Goal: Information Seeking & Learning: Learn about a topic

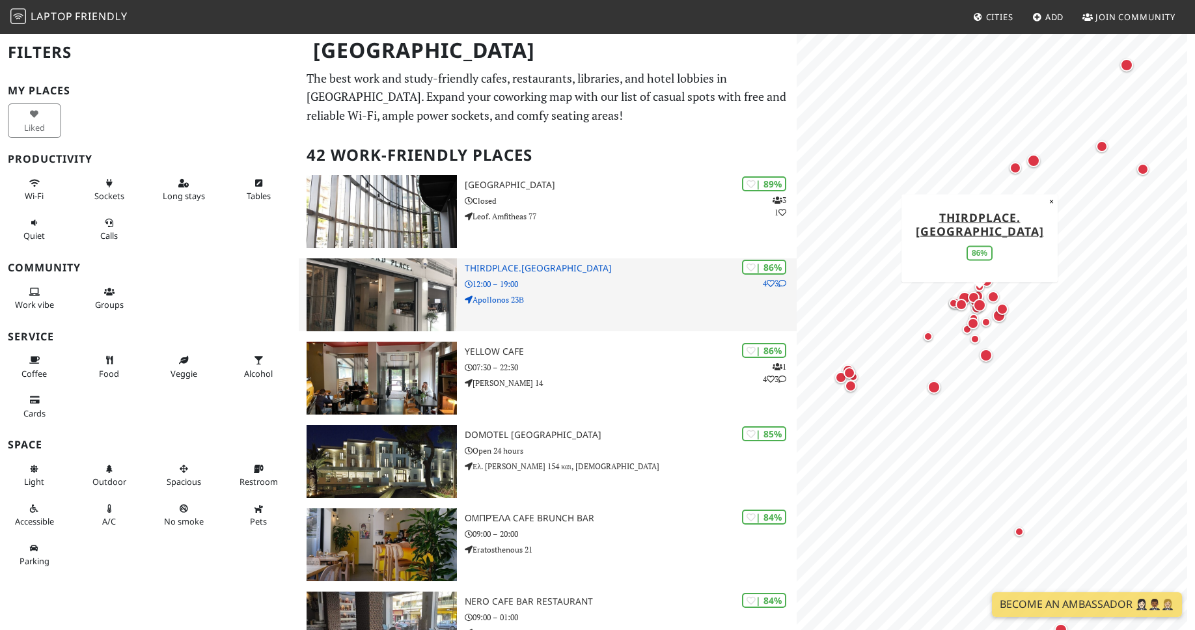
click at [537, 272] on h3 "Thirdplace.Athens" at bounding box center [631, 268] width 332 height 11
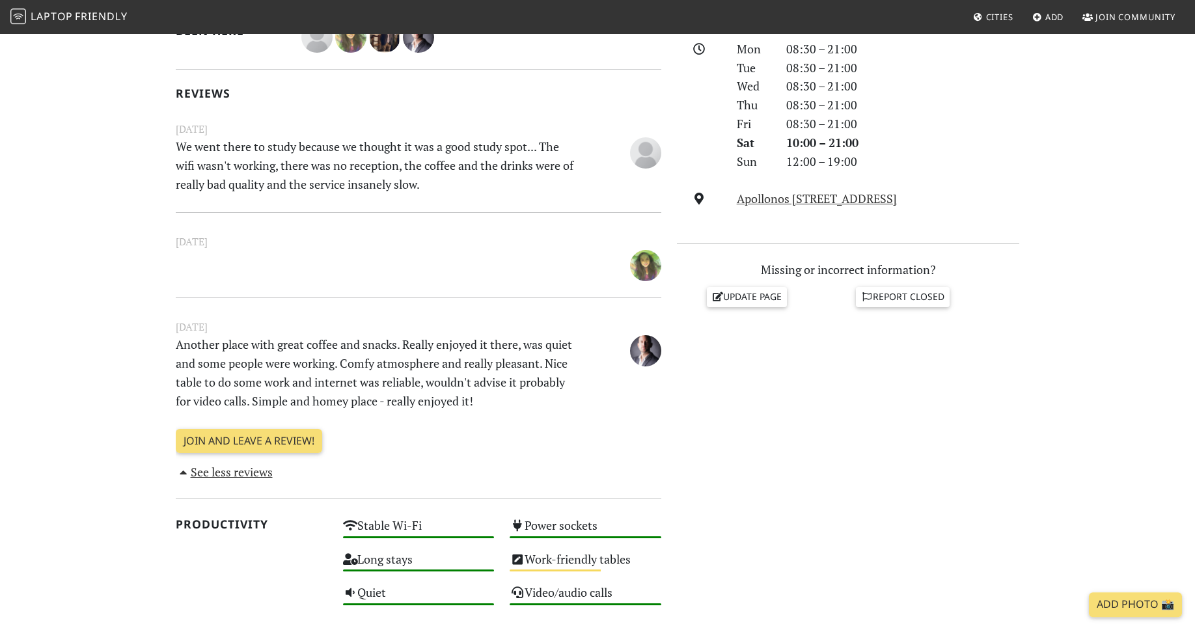
scroll to position [376, 0]
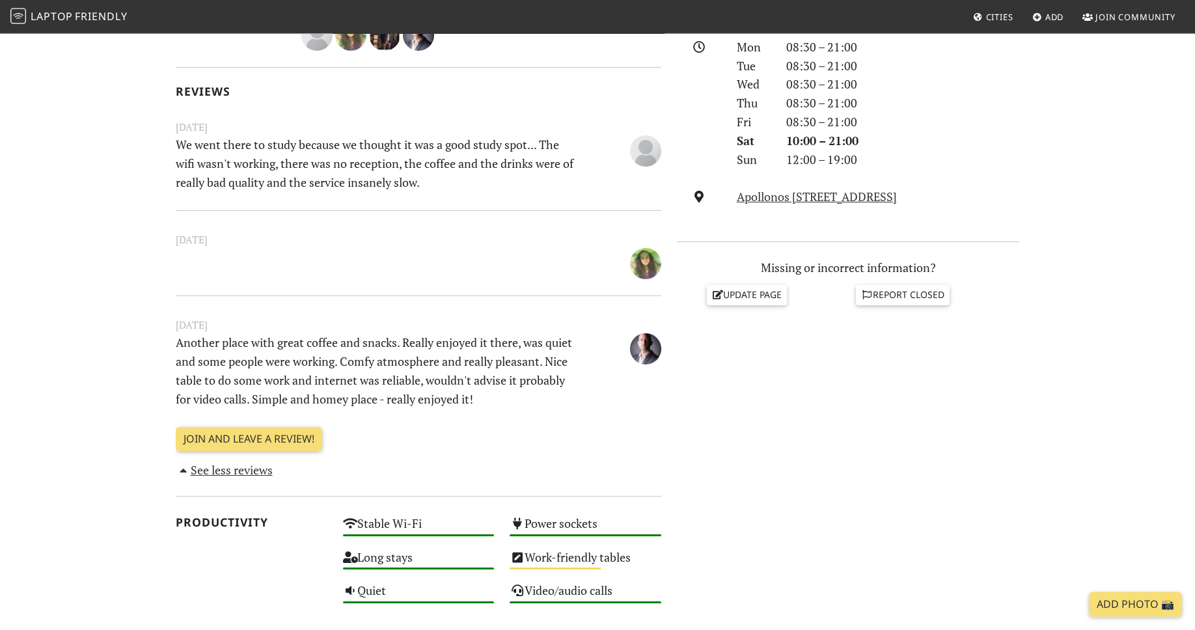
click at [1062, 402] on section "Today Visits: 1 Vibes: 0 📸 Been here Reviews June 23, 2023 We went there to stu…" at bounding box center [597, 505] width 1195 height 1156
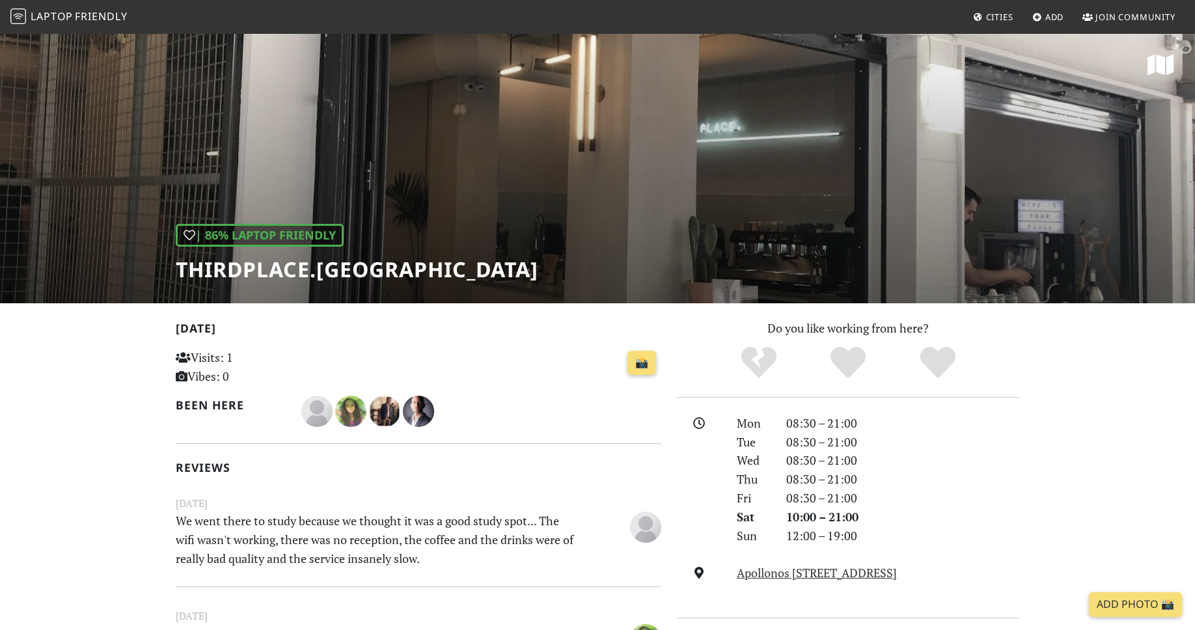
scroll to position [3, 0]
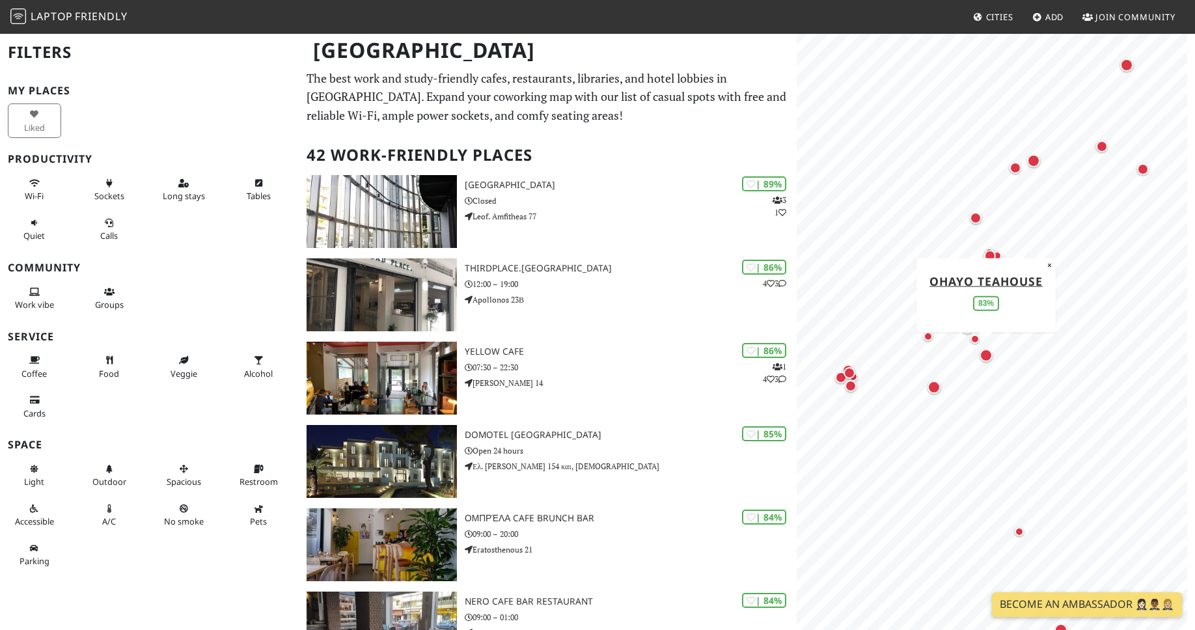
click at [988, 358] on div "Map marker" at bounding box center [986, 355] width 13 height 13
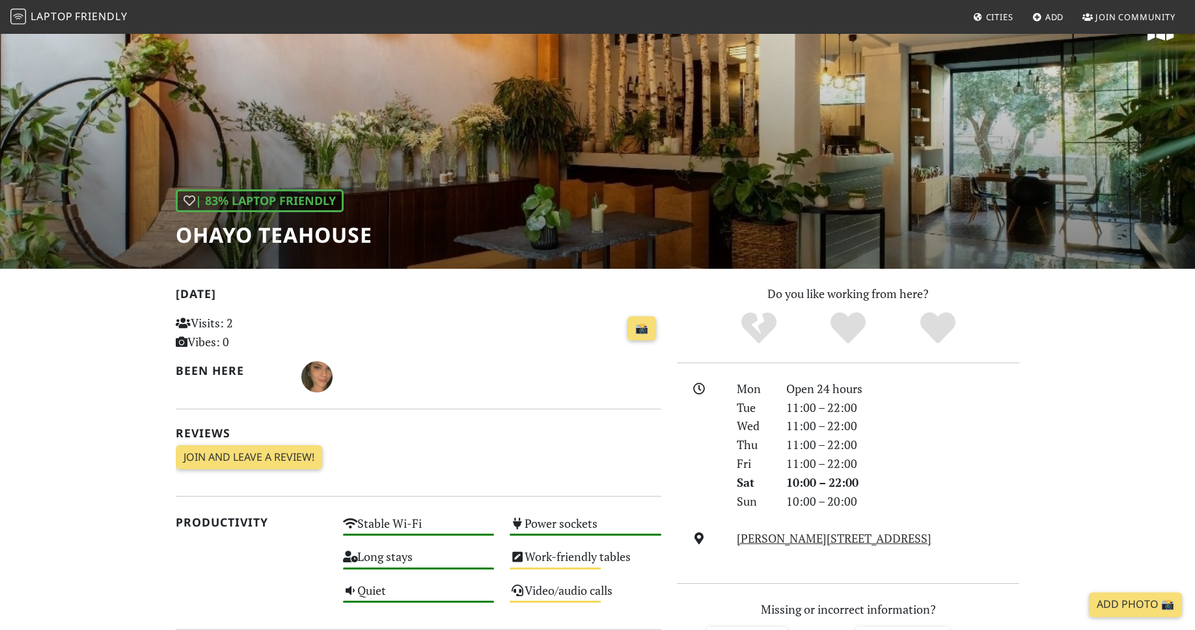
scroll to position [32, 0]
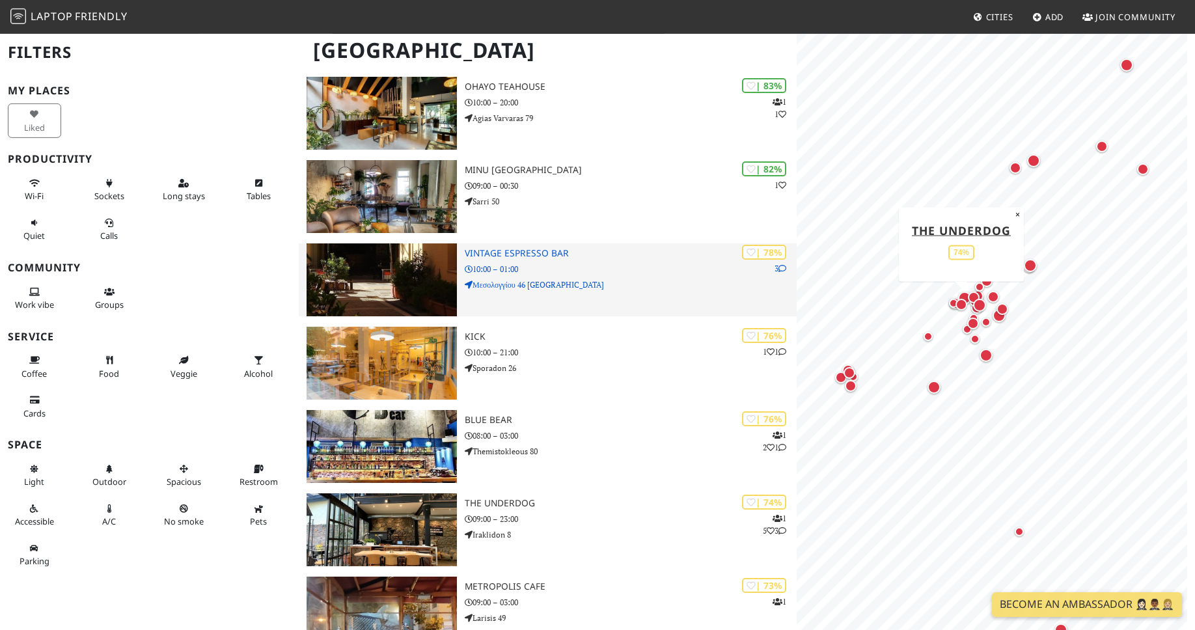
scroll to position [680, 0]
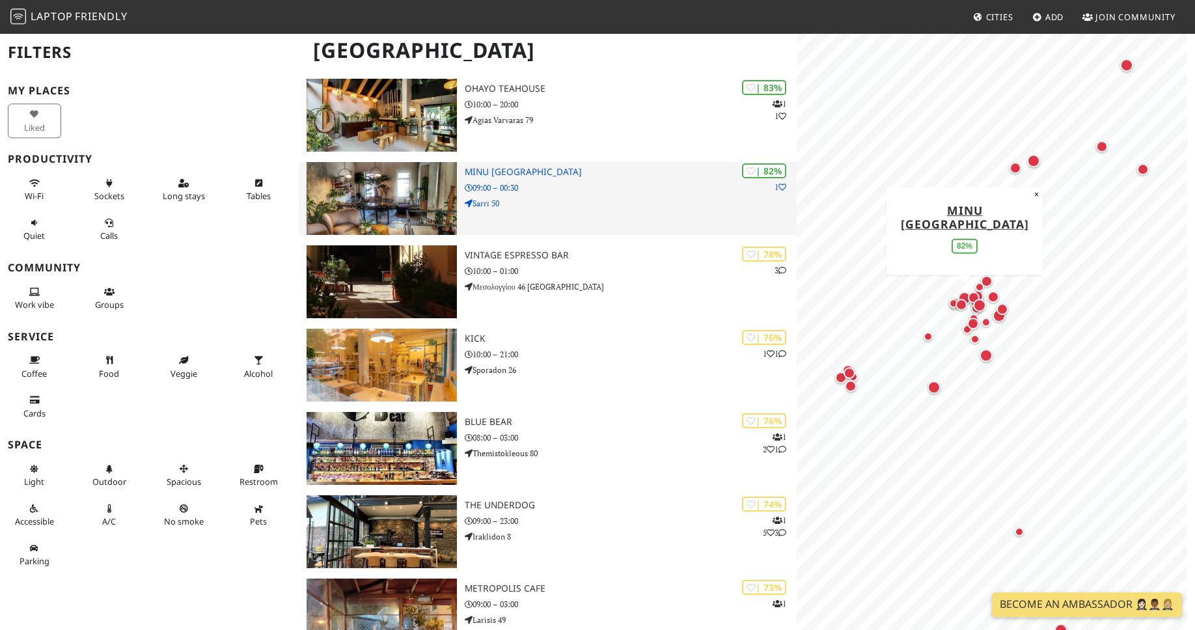
click at [488, 176] on h3 "MINU ATHENS" at bounding box center [631, 172] width 332 height 11
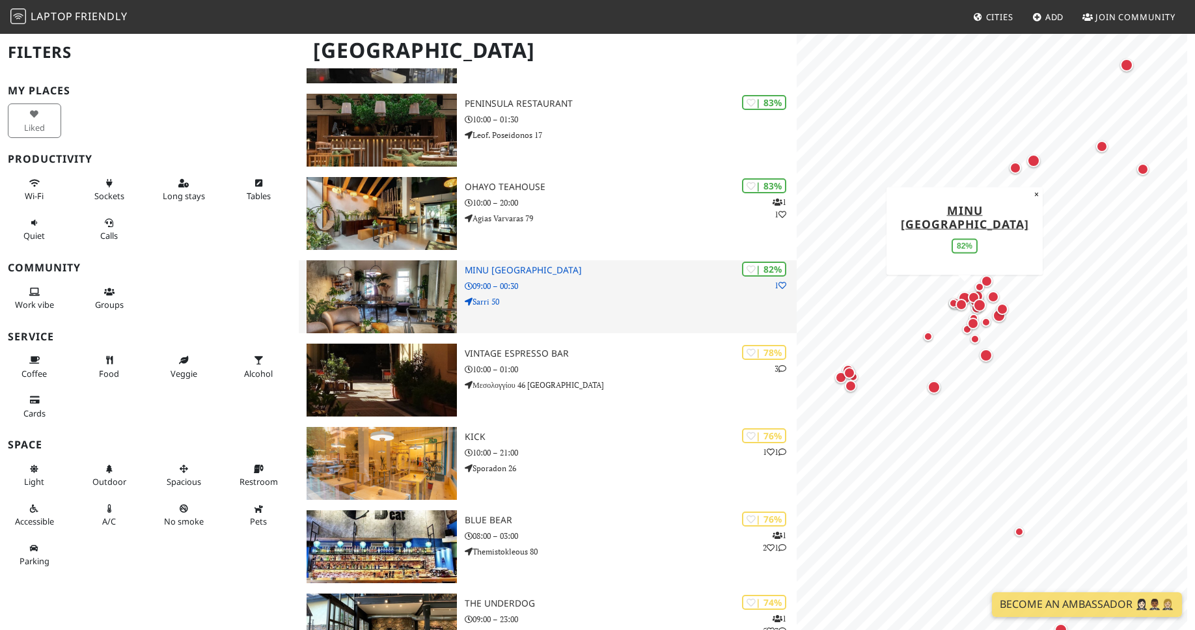
scroll to position [586, 0]
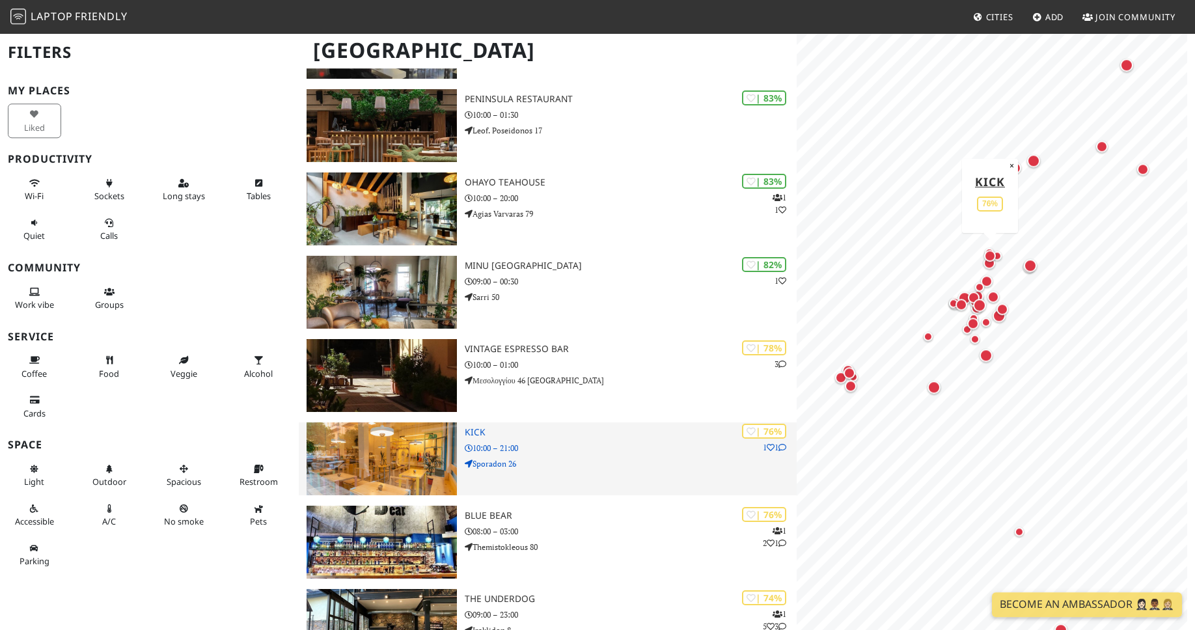
click at [599, 445] on p "10:00 – 21:00" at bounding box center [631, 448] width 332 height 12
